Goal: Check status: Check status

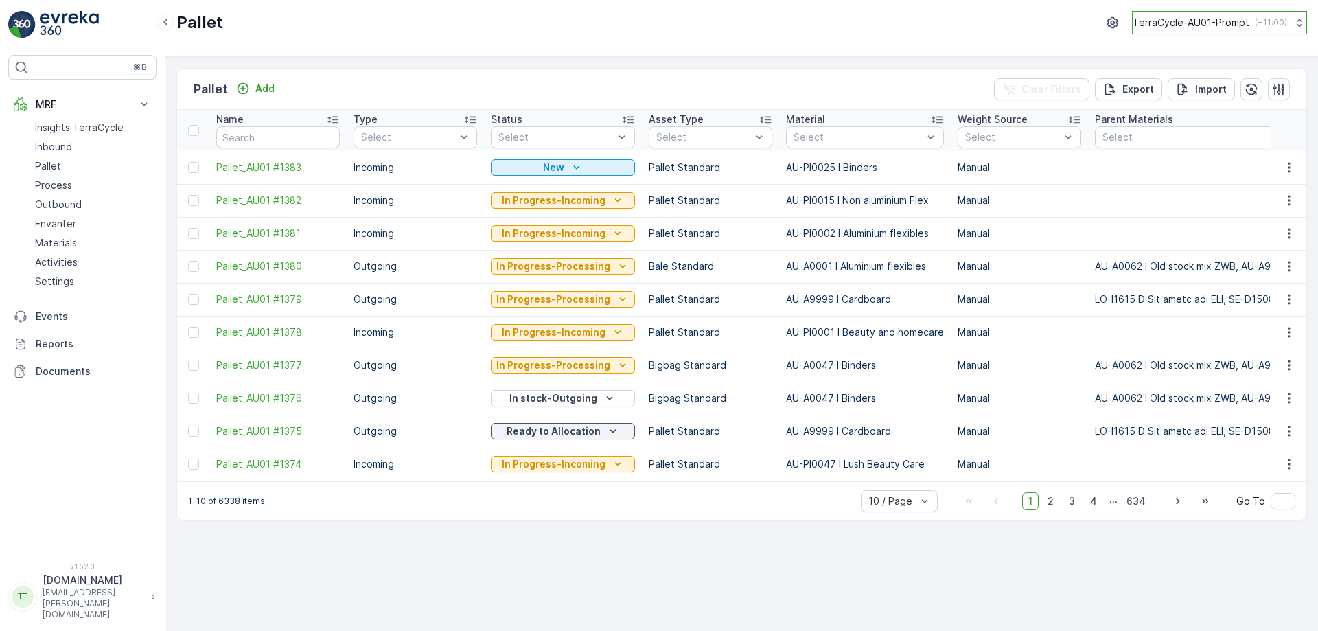
click at [1194, 21] on p "TerraCycle-AU01-Prompt" at bounding box center [1191, 23] width 117 height 14
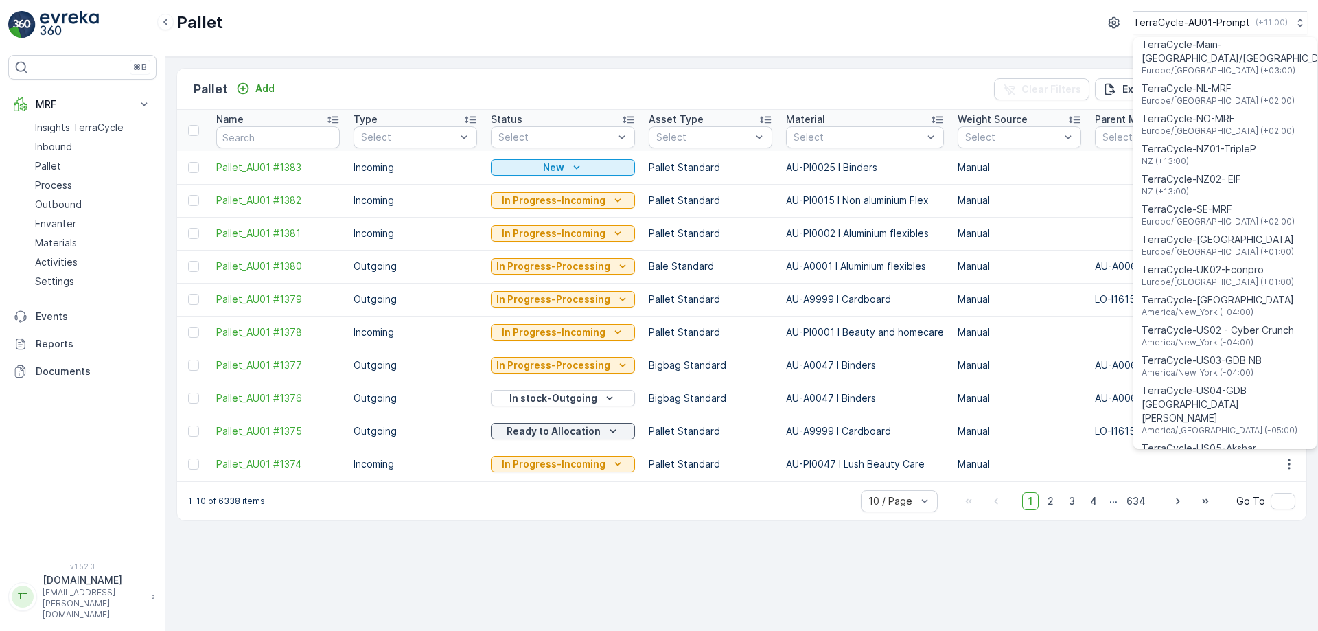
scroll to position [961, 0]
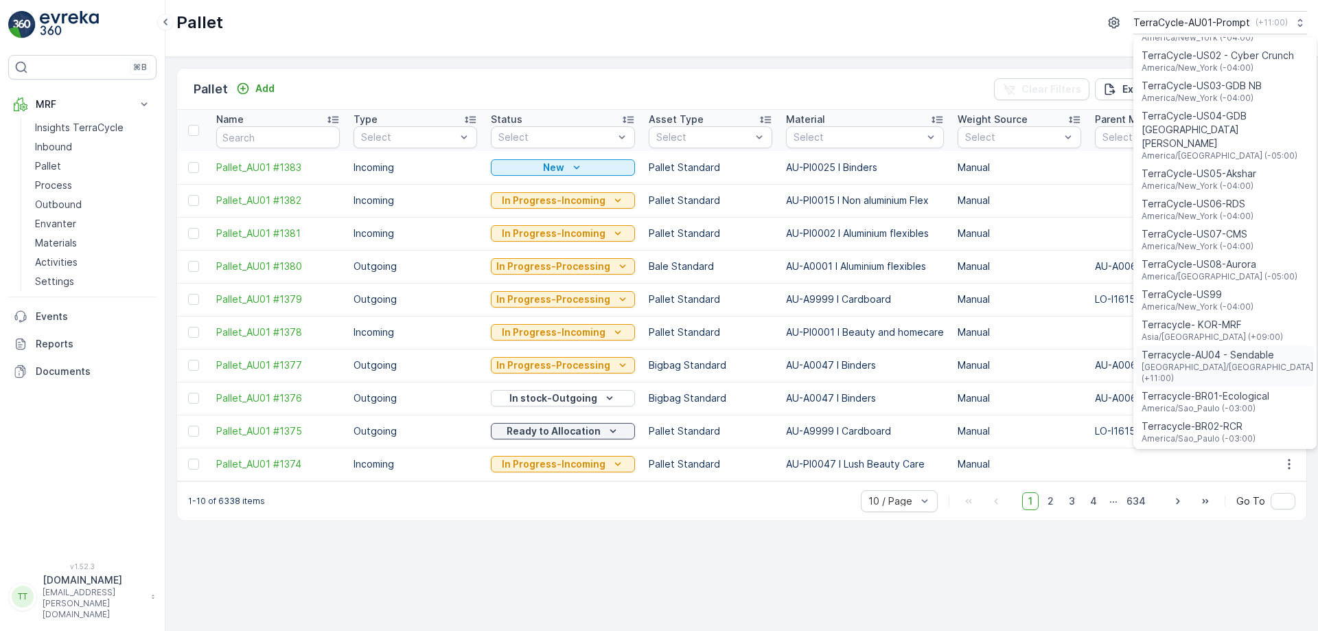
click at [1216, 348] on span "Terracycle-AU04 - Sendable" at bounding box center [1229, 355] width 174 height 14
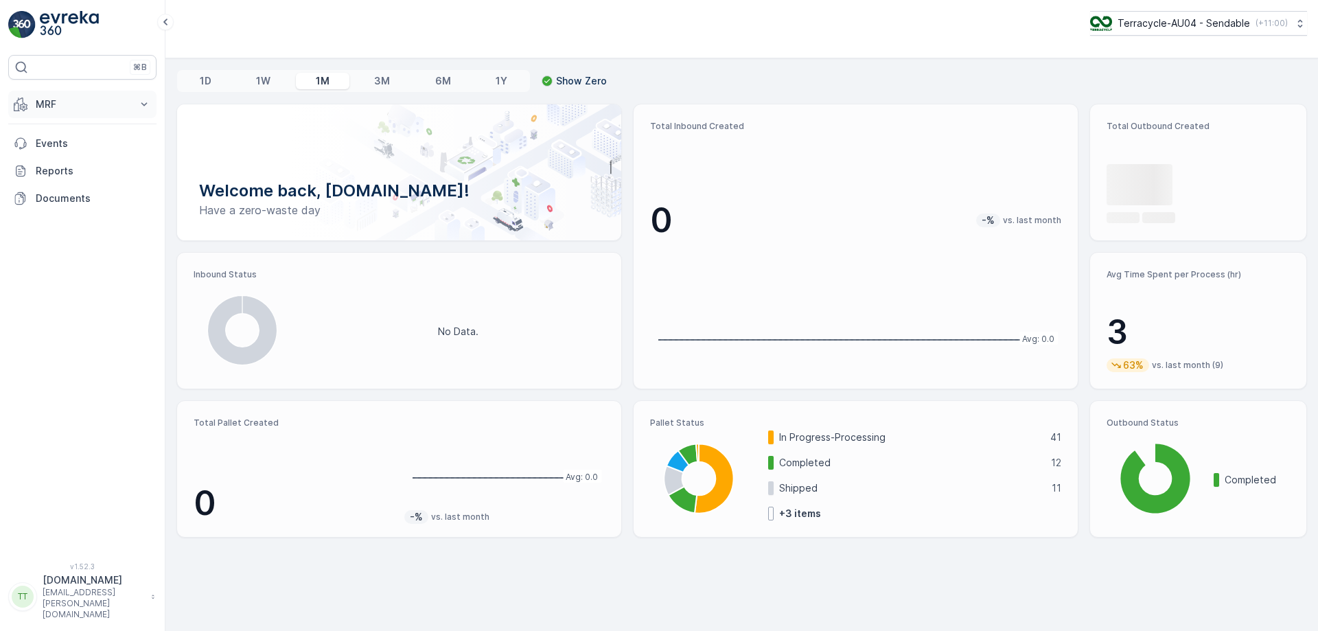
click at [74, 94] on button "MRF" at bounding box center [82, 104] width 148 height 27
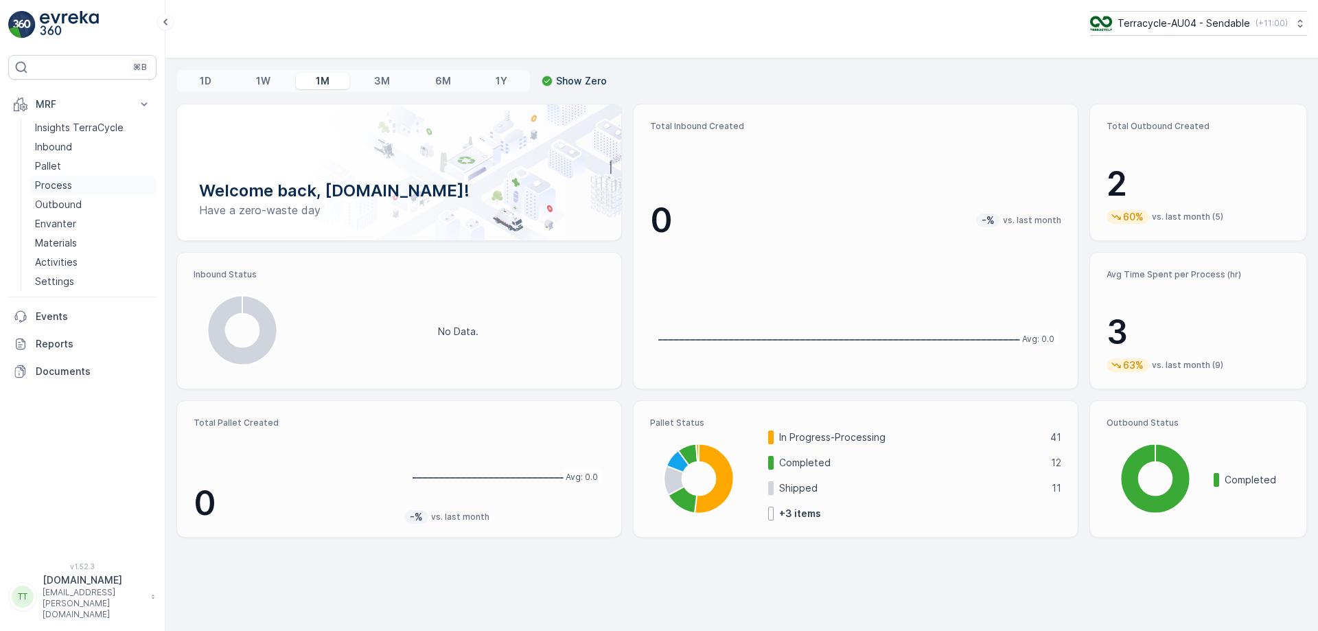
click at [47, 189] on p "Process" at bounding box center [53, 185] width 37 height 14
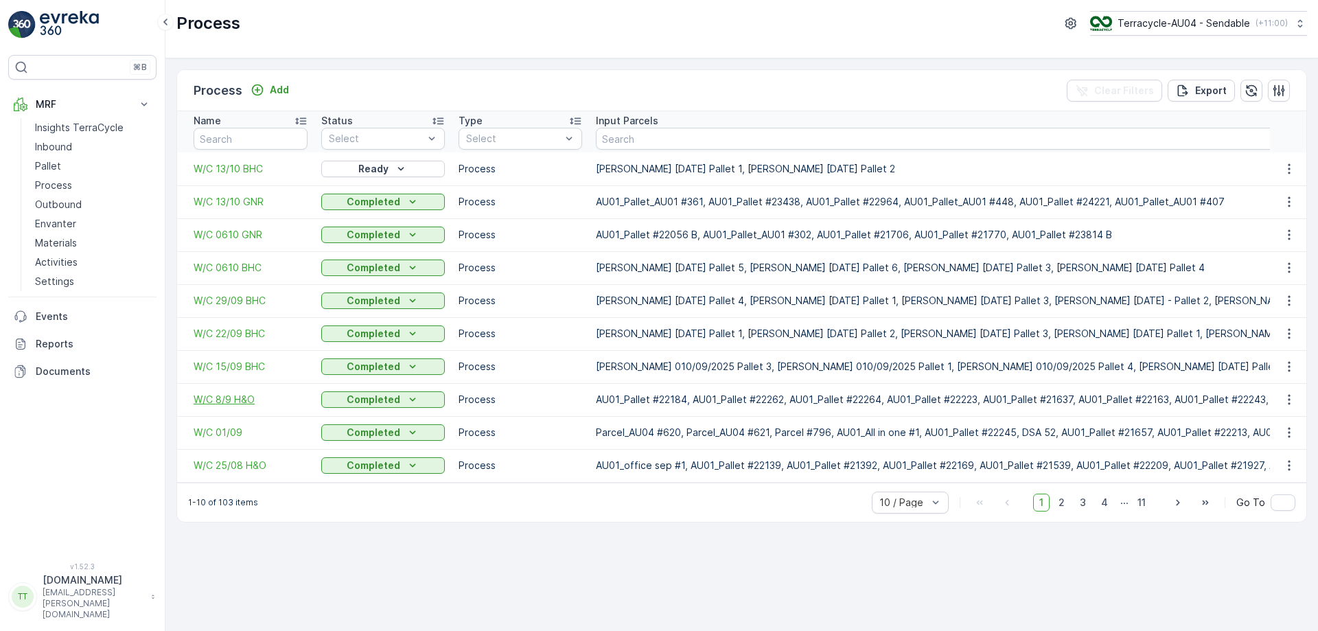
click at [220, 396] on span "W/C 8/9 H&O" at bounding box center [251, 400] width 114 height 14
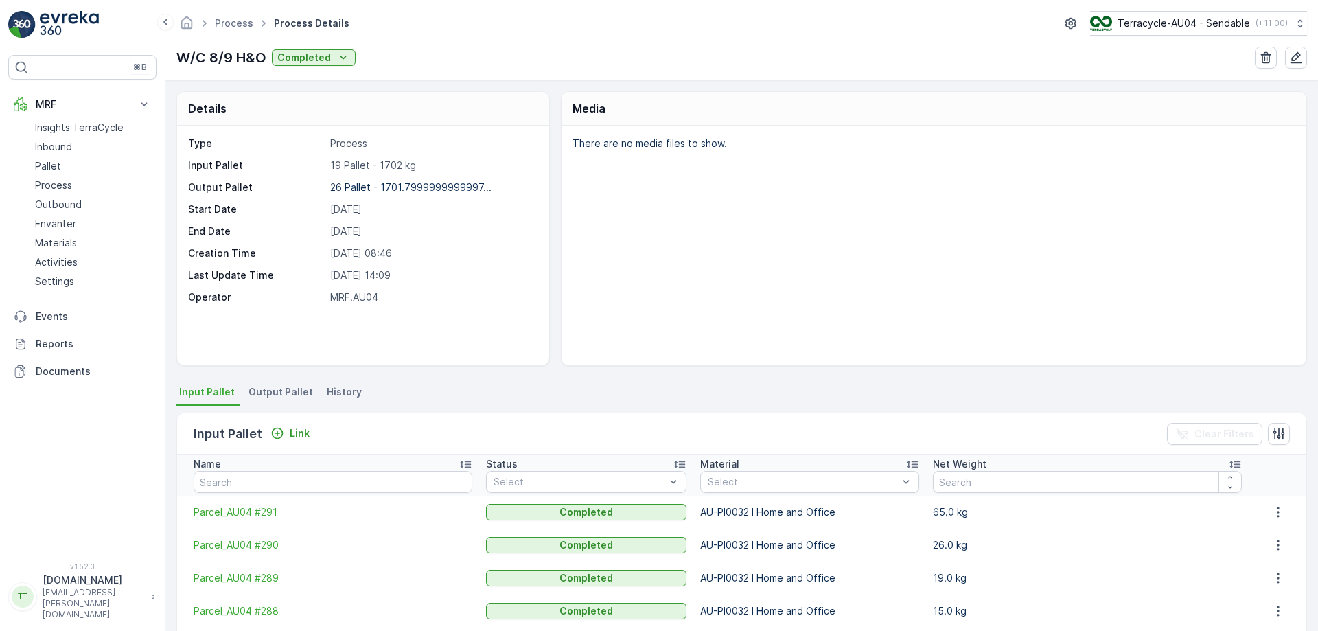
click at [303, 403] on li "Output Pallet" at bounding box center [282, 393] width 73 height 23
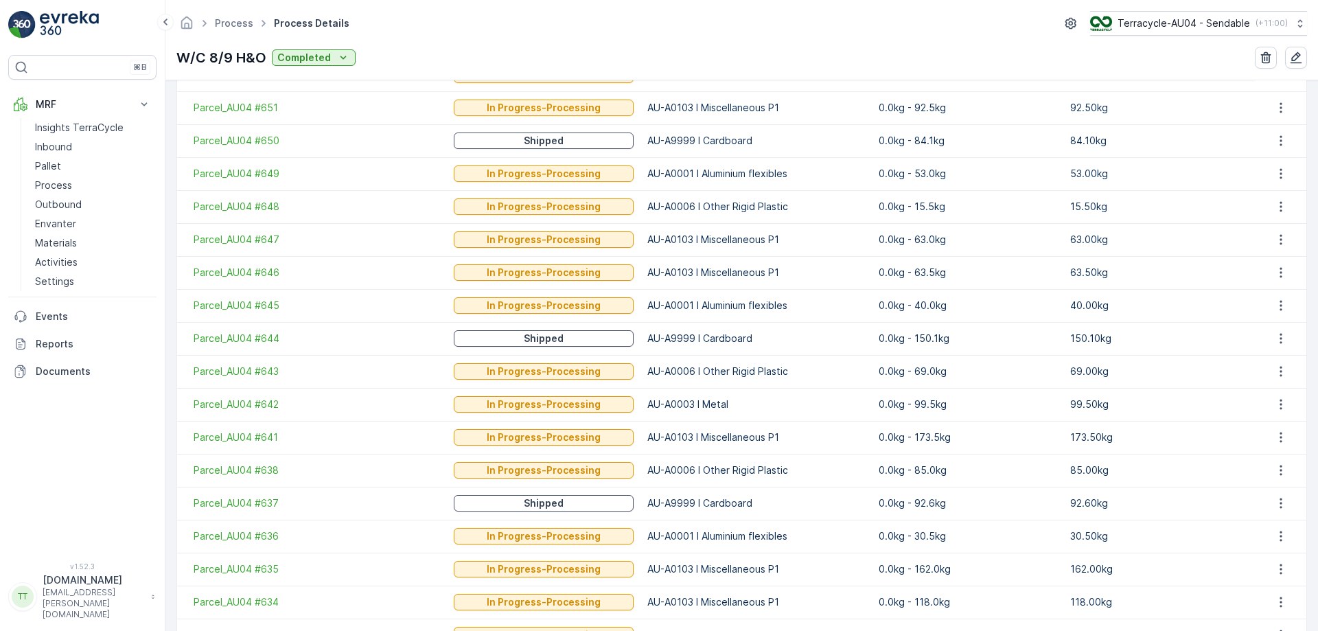
scroll to position [231, 0]
